Goal: Information Seeking & Learning: Check status

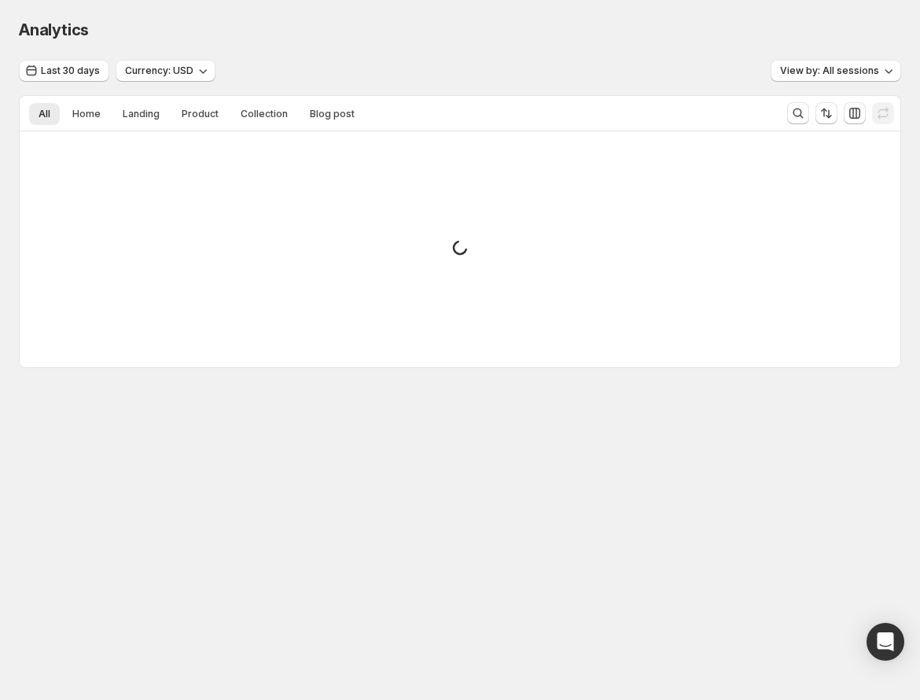
click at [412, 25] on div "Analytics" at bounding box center [460, 30] width 882 height 22
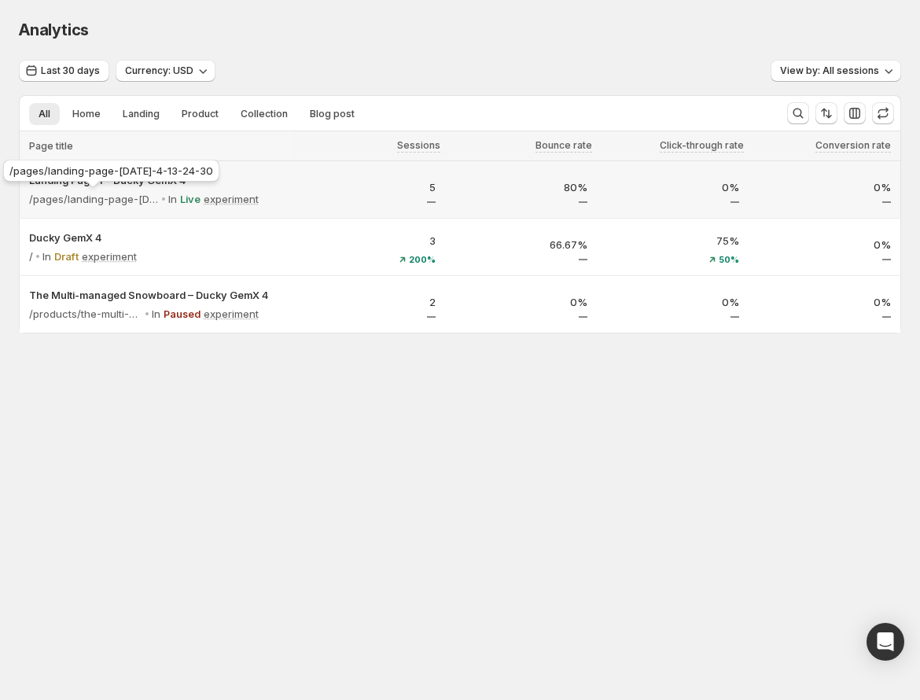
click at [155, 174] on div "/pages/landing-page-jul-4-13-24-30" at bounding box center [111, 174] width 223 height 35
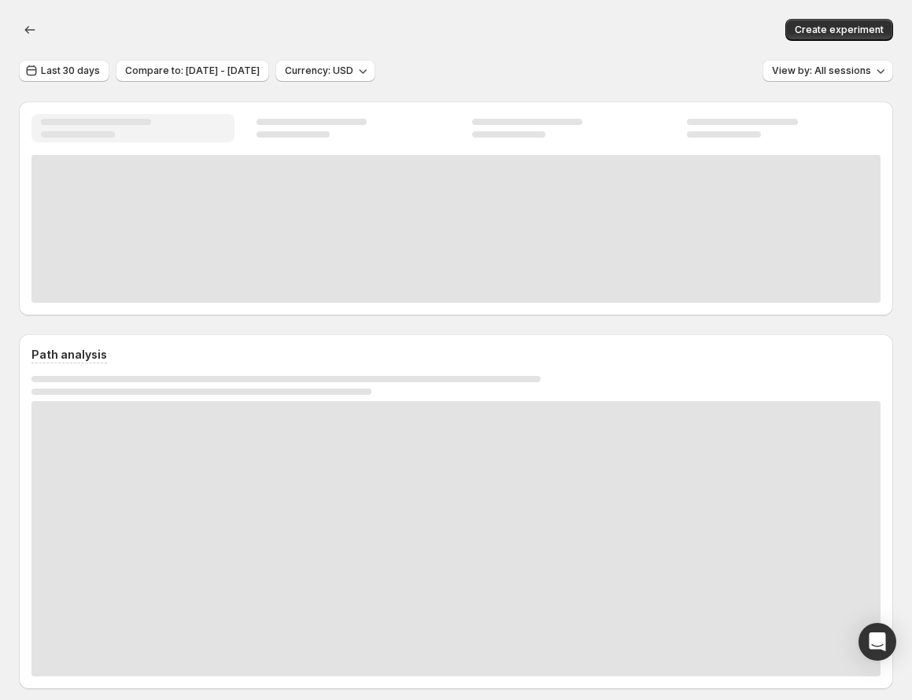
click at [161, 179] on div at bounding box center [455, 229] width 849 height 148
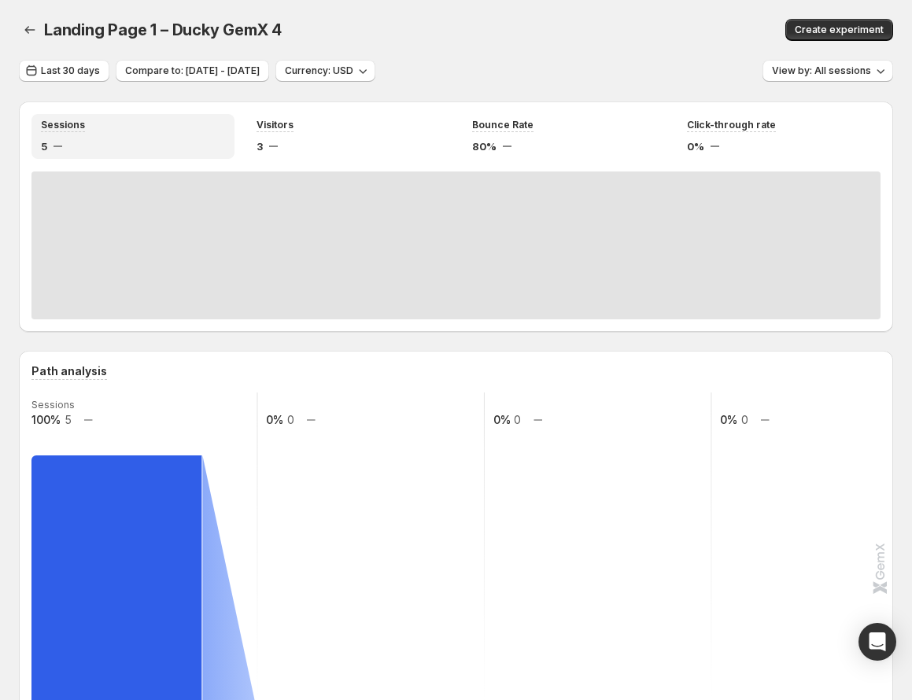
click at [381, 28] on div "Landing Page 1 – Ducky GemX 4" at bounding box center [285, 30] width 483 height 22
